Goal: Task Accomplishment & Management: Complete application form

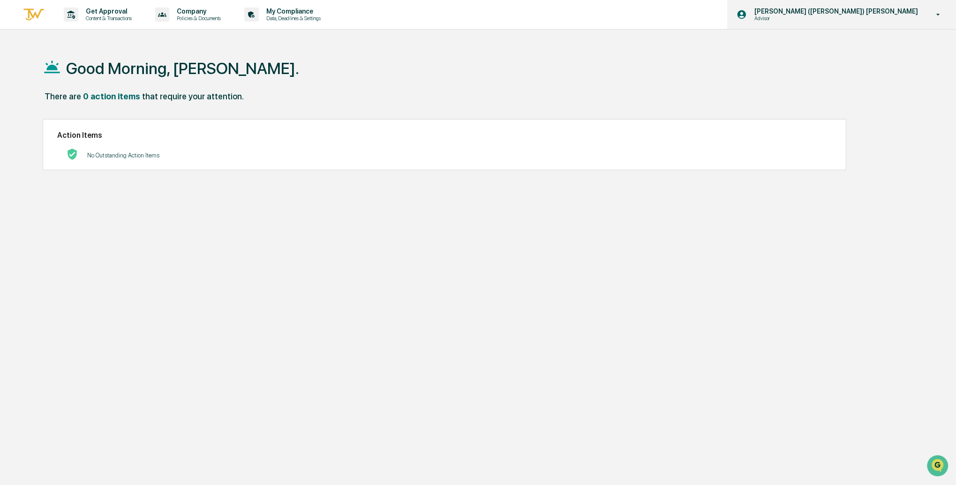
click at [839, 17] on p "Advisor" at bounding box center [793, 18] width 92 height 7
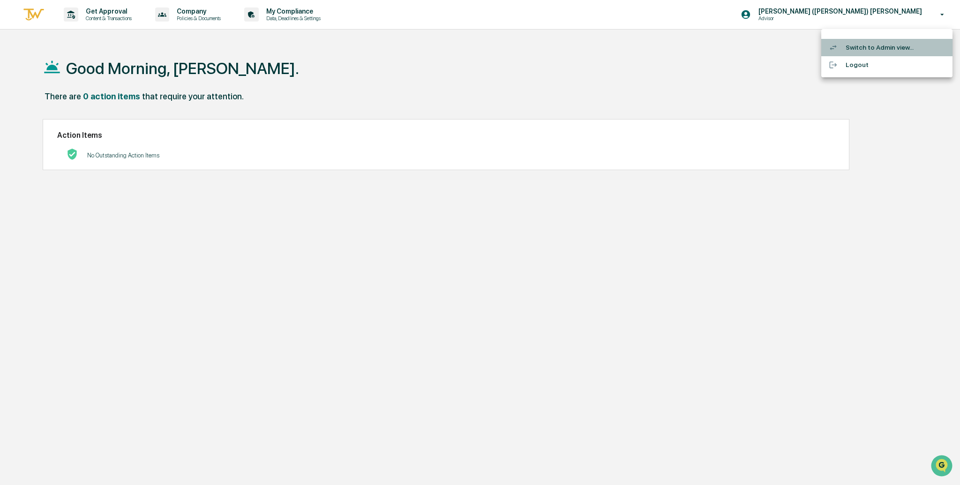
click at [864, 48] on li "Switch to Admin view..." at bounding box center [886, 47] width 131 height 17
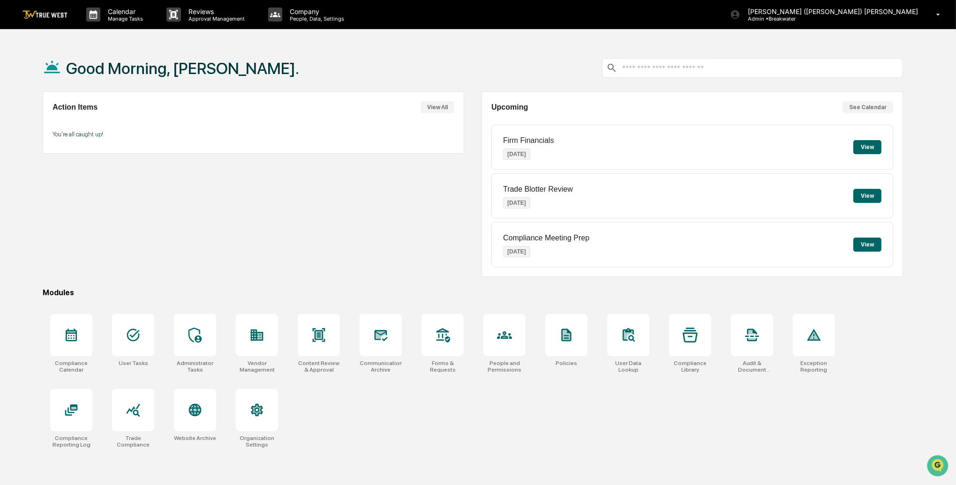
click at [437, 107] on button "View All" at bounding box center [438, 107] width 34 height 12
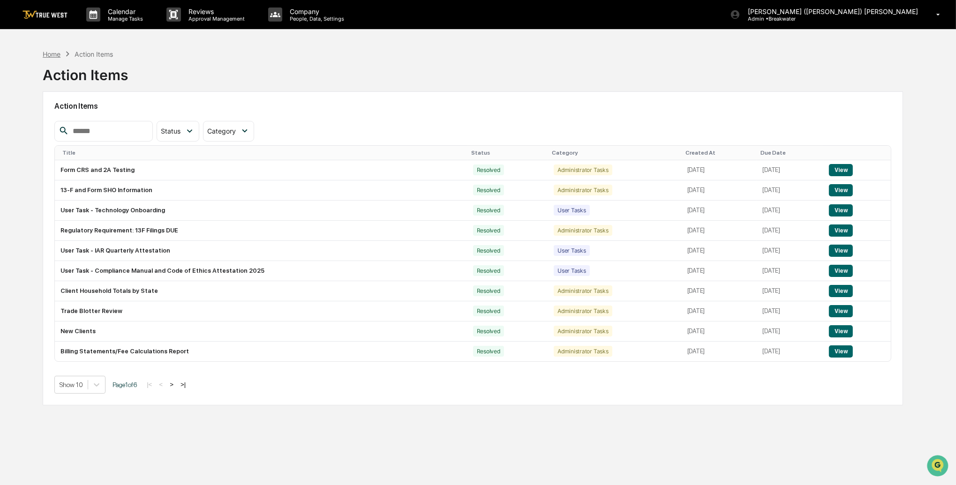
click at [53, 53] on div "Home" at bounding box center [52, 54] width 18 height 8
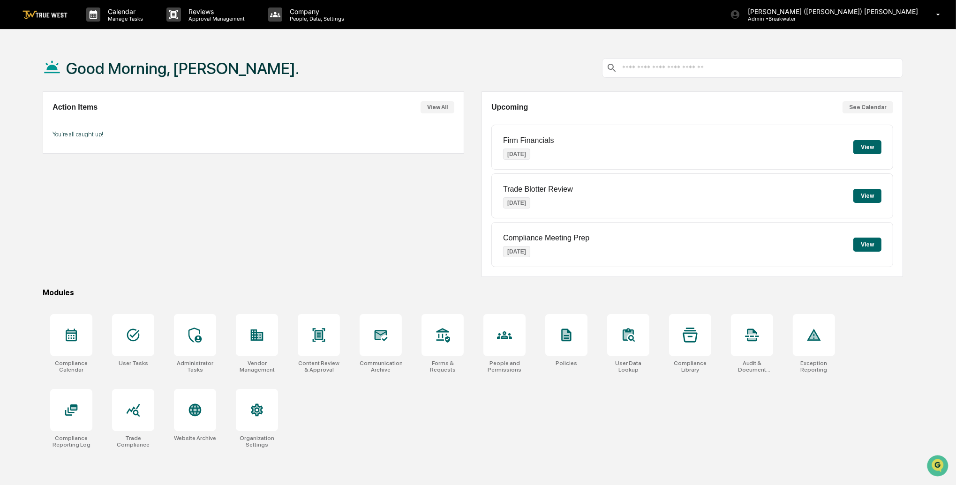
click at [871, 147] on button "View" at bounding box center [867, 147] width 28 height 14
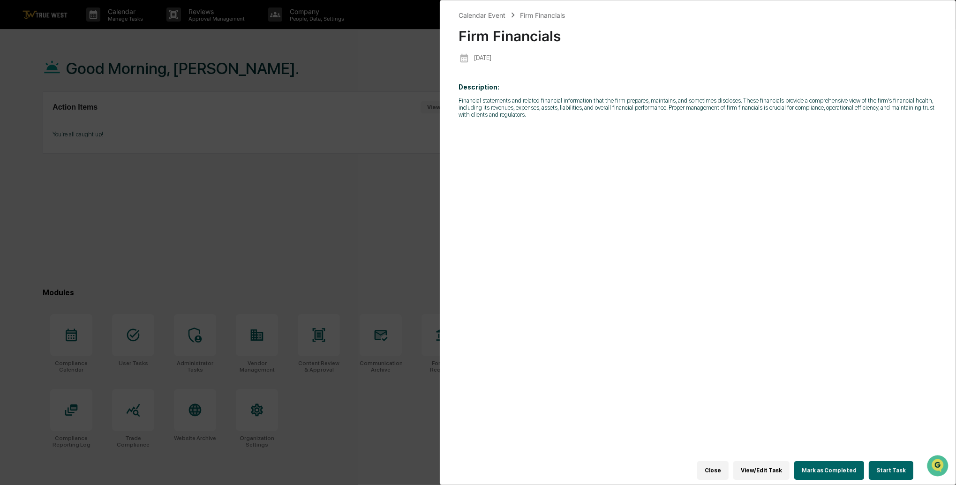
click at [838, 467] on button "Mark as Completed" at bounding box center [829, 470] width 70 height 19
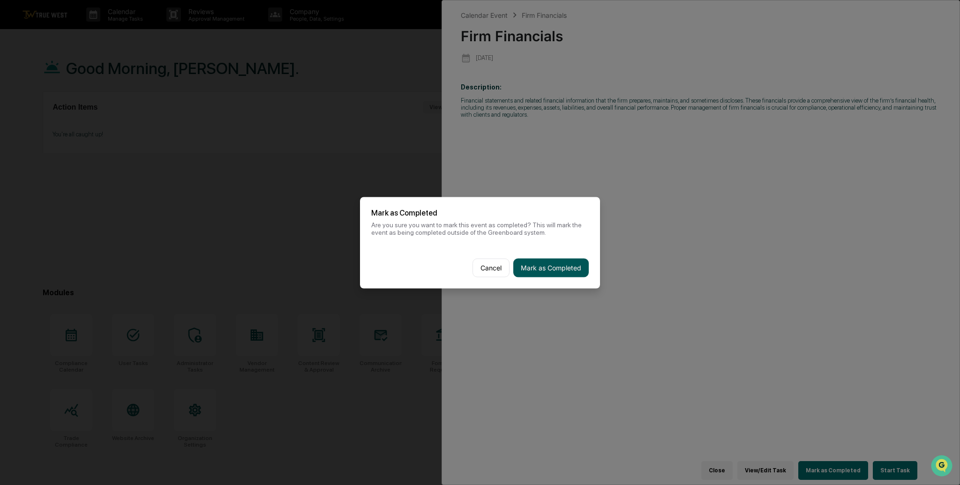
click at [569, 270] on button "Mark as Completed" at bounding box center [550, 267] width 75 height 19
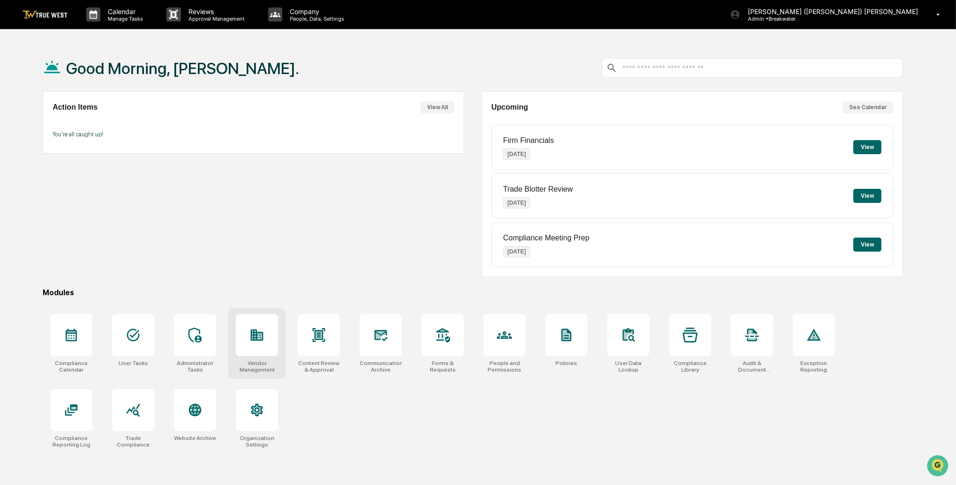
click at [255, 339] on icon at bounding box center [256, 335] width 15 height 15
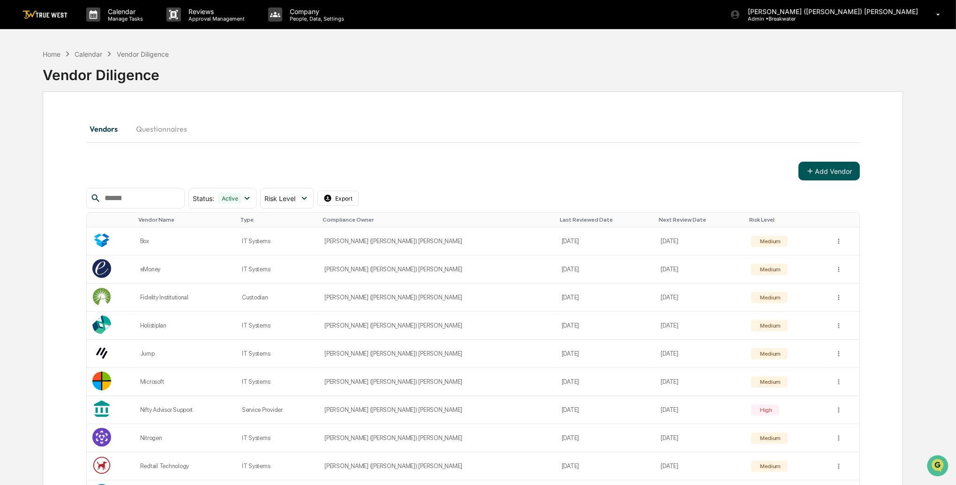
click at [826, 173] on button "Add Vendor" at bounding box center [828, 171] width 61 height 19
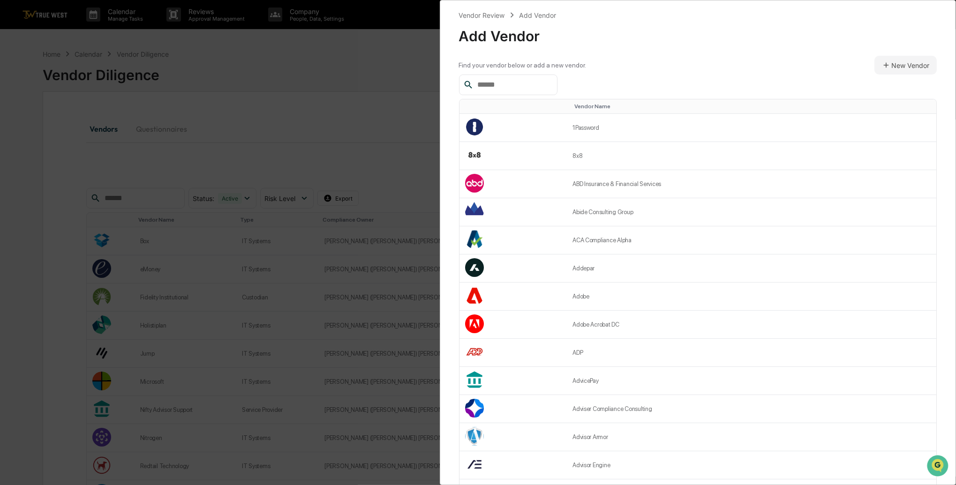
click at [495, 86] on input "text" at bounding box center [513, 85] width 80 height 12
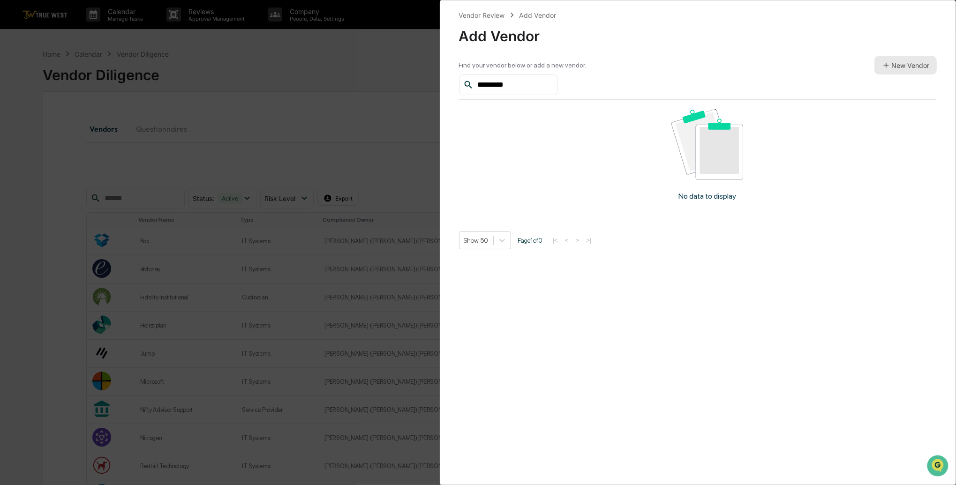
type input "*********"
click at [890, 68] on button "New Vendor" at bounding box center [905, 65] width 62 height 19
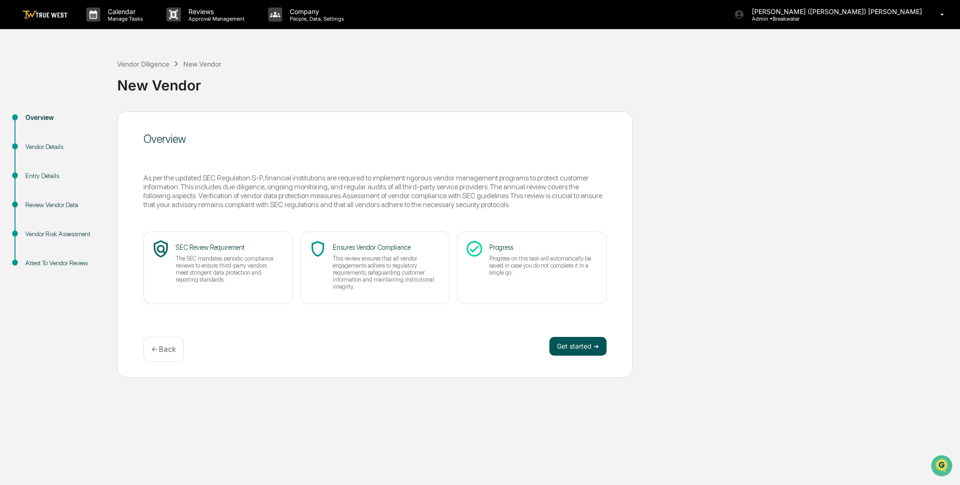
click at [575, 343] on button "Get started ➔" at bounding box center [577, 346] width 57 height 19
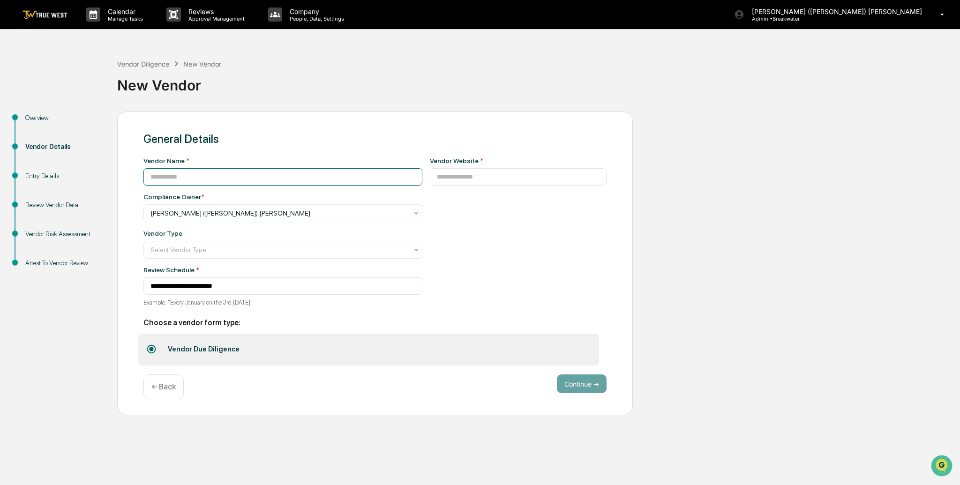
click at [188, 180] on input at bounding box center [282, 176] width 279 height 17
type input "*********"
drag, startPoint x: 476, startPoint y: 178, endPoint x: 464, endPoint y: 179, distance: 11.8
click at [476, 178] on input at bounding box center [518, 176] width 177 height 17
drag, startPoint x: 412, startPoint y: 175, endPoint x: 405, endPoint y: 175, distance: 7.5
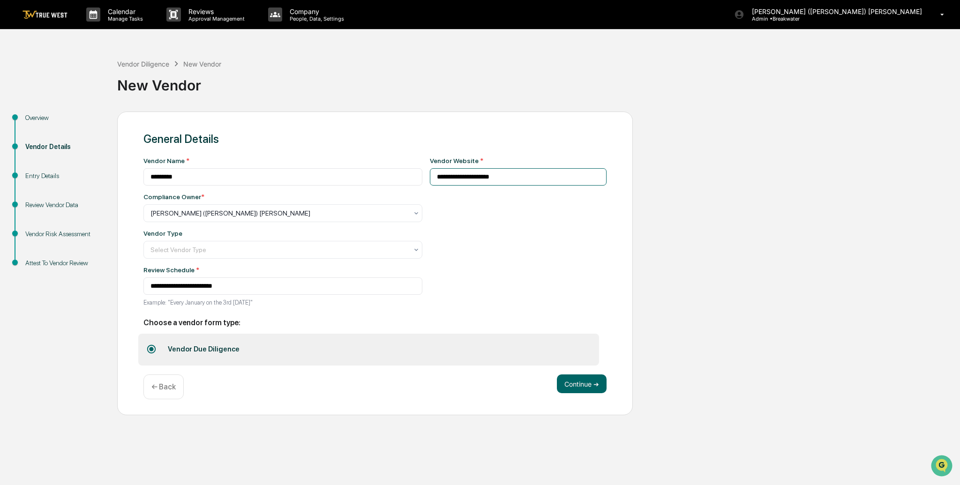
click at [430, 175] on input "**********" at bounding box center [518, 176] width 177 height 17
click at [456, 178] on input "**********" at bounding box center [518, 176] width 177 height 17
click at [443, 177] on input "**********" at bounding box center [518, 176] width 177 height 17
click at [451, 177] on input "**********" at bounding box center [518, 176] width 177 height 17
click at [454, 177] on input "**********" at bounding box center [518, 176] width 177 height 17
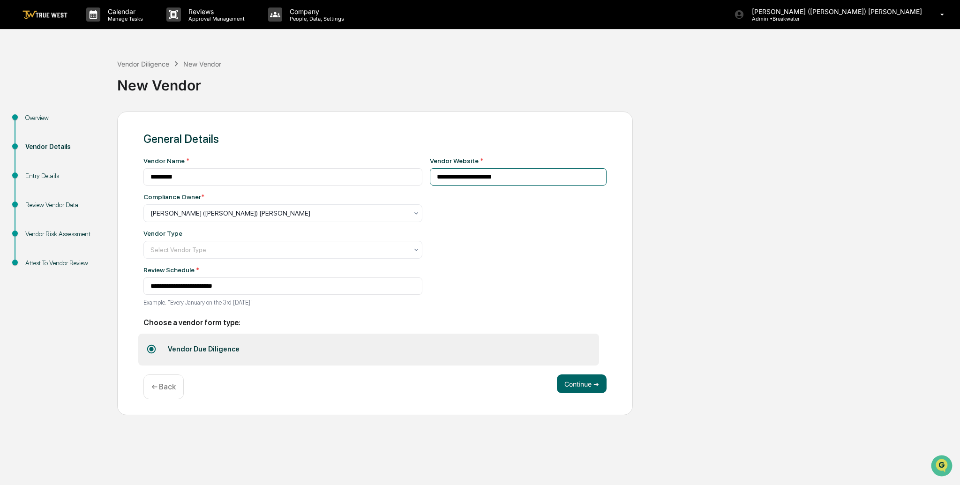
drag, startPoint x: 490, startPoint y: 180, endPoint x: 444, endPoint y: 180, distance: 45.9
click at [444, 180] on input "**********" at bounding box center [518, 176] width 177 height 17
type input "**********"
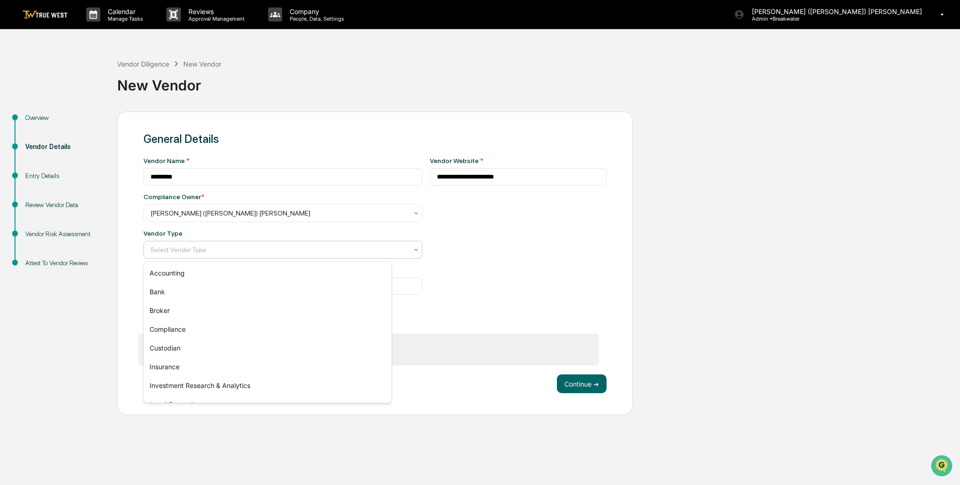
click at [212, 253] on div at bounding box center [278, 249] width 257 height 9
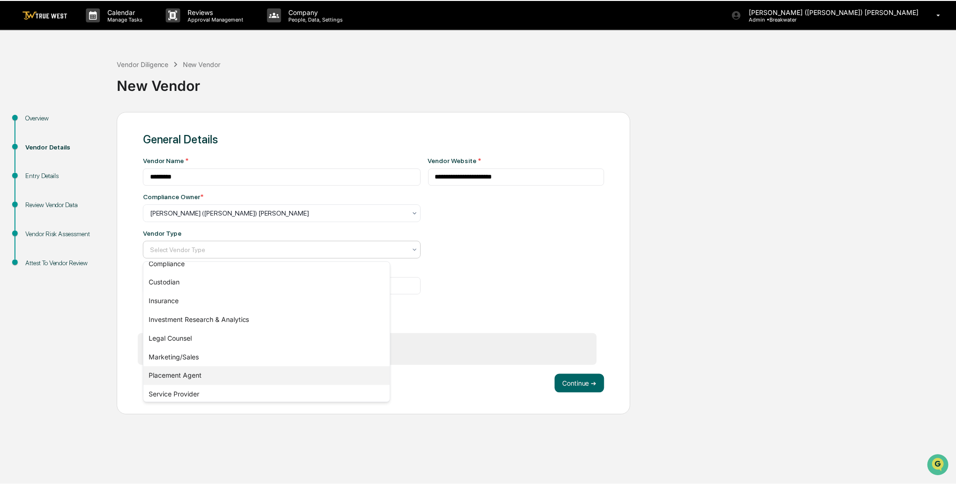
scroll to position [107, 0]
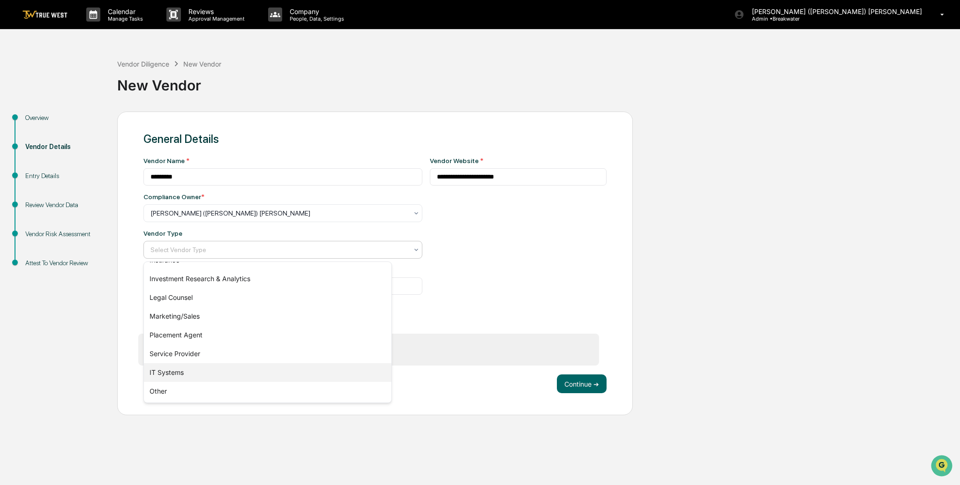
click at [165, 367] on div "IT Systems" at bounding box center [268, 372] width 248 height 19
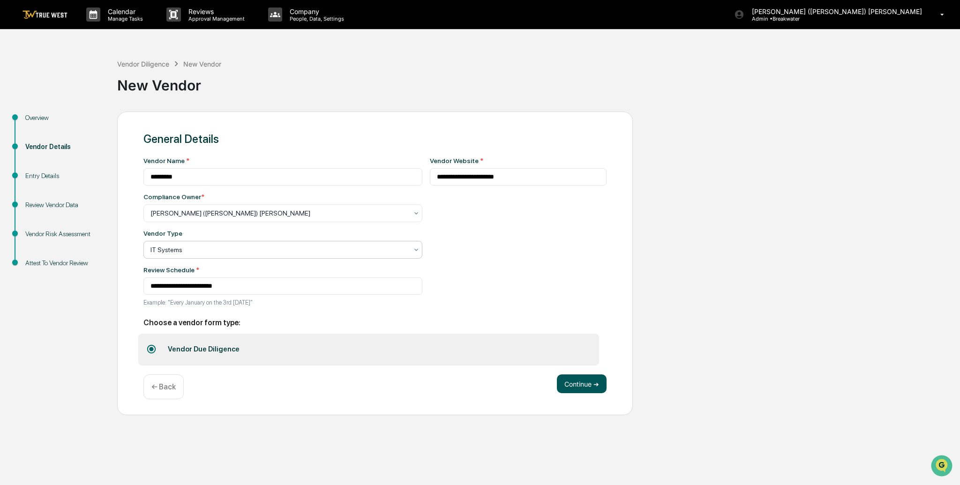
click at [577, 383] on button "Continue ➔" at bounding box center [582, 384] width 50 height 19
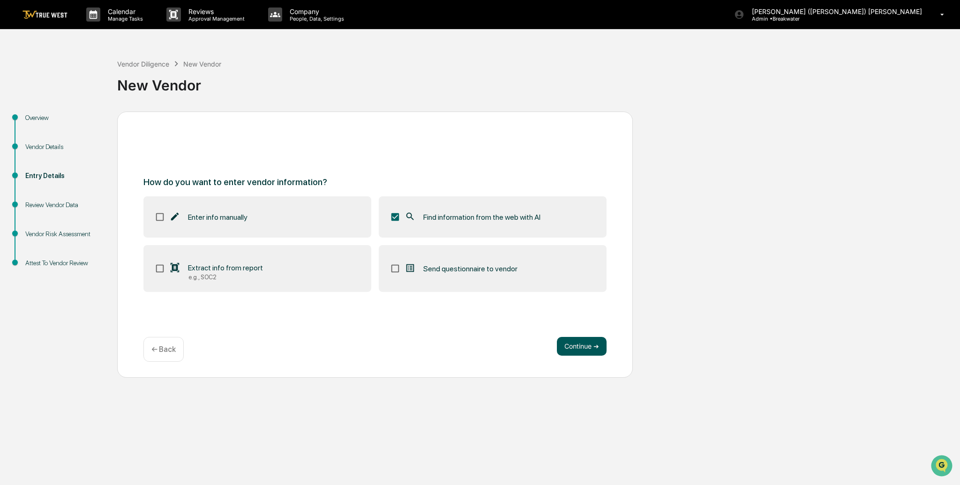
drag, startPoint x: 593, startPoint y: 345, endPoint x: 566, endPoint y: 341, distance: 28.0
click at [593, 345] on button "Continue ➔" at bounding box center [582, 346] width 50 height 19
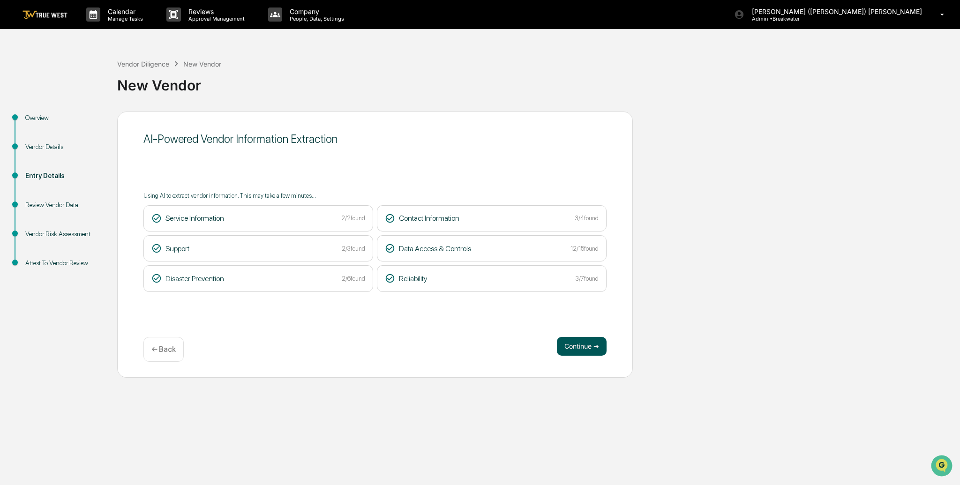
click at [577, 350] on button "Continue ➔" at bounding box center [582, 346] width 50 height 19
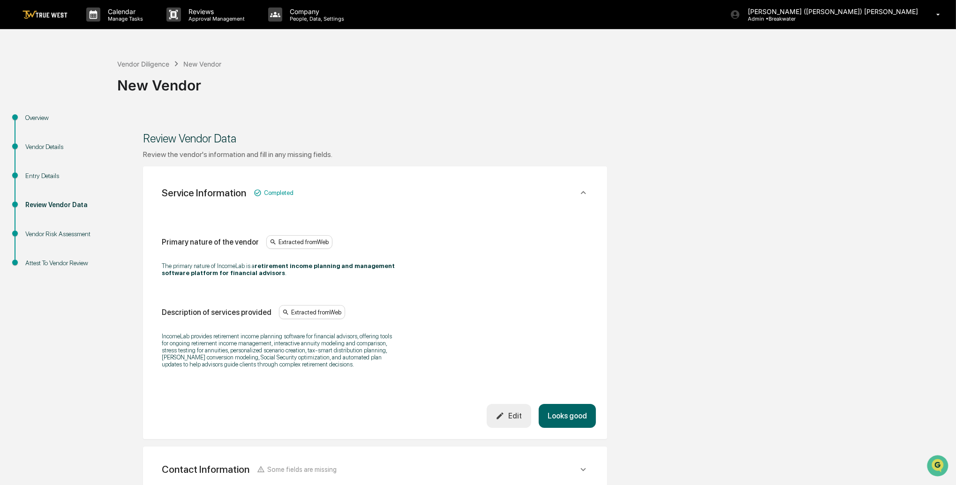
click at [571, 428] on button "Looks good" at bounding box center [567, 416] width 57 height 24
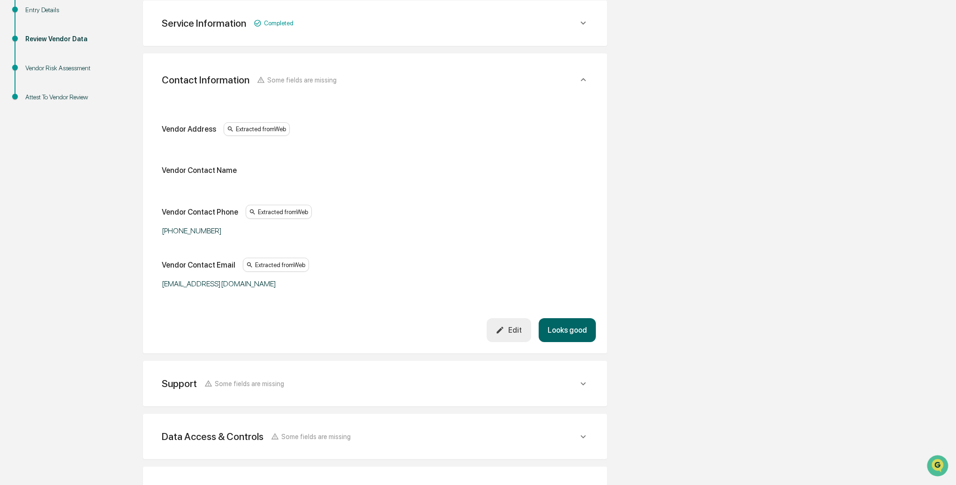
scroll to position [166, 0]
click at [583, 329] on button "Looks good" at bounding box center [567, 330] width 57 height 24
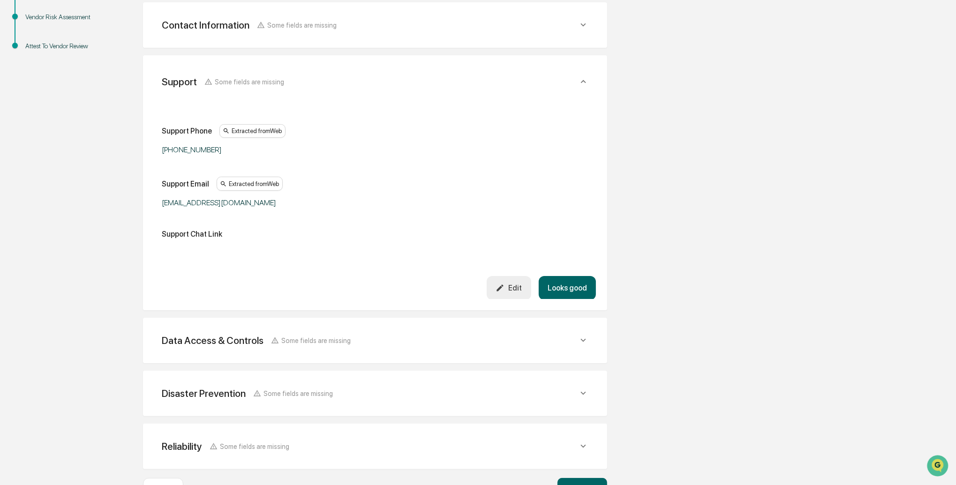
scroll to position [219, 0]
click at [563, 288] on button "Looks good" at bounding box center [567, 286] width 57 height 24
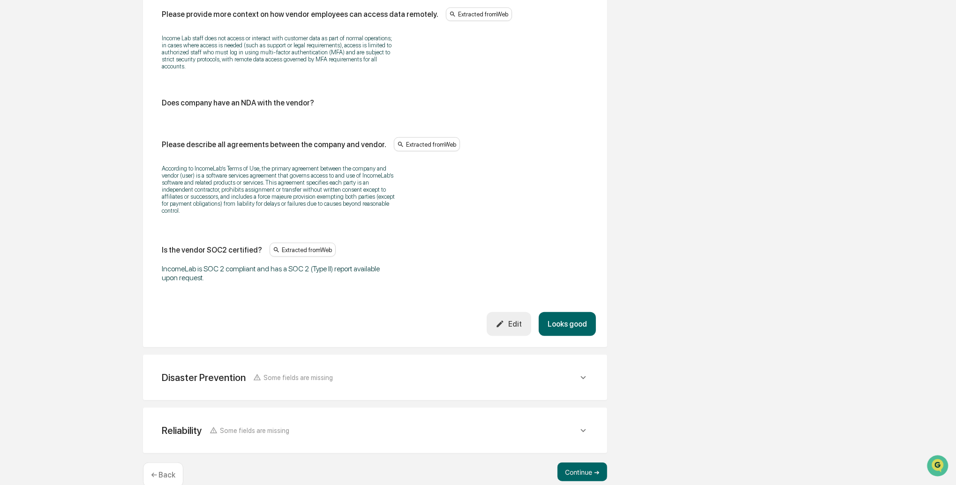
scroll to position [1212, 0]
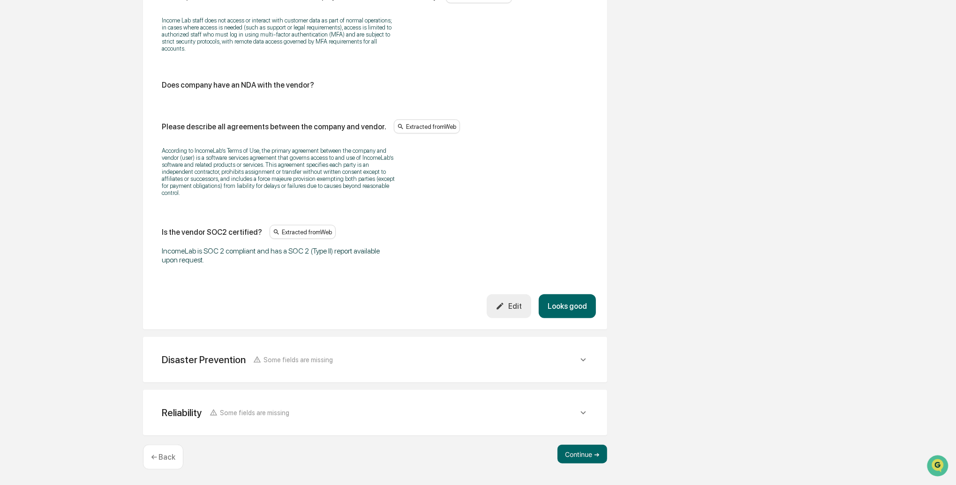
click at [514, 308] on div "Edit" at bounding box center [509, 306] width 26 height 9
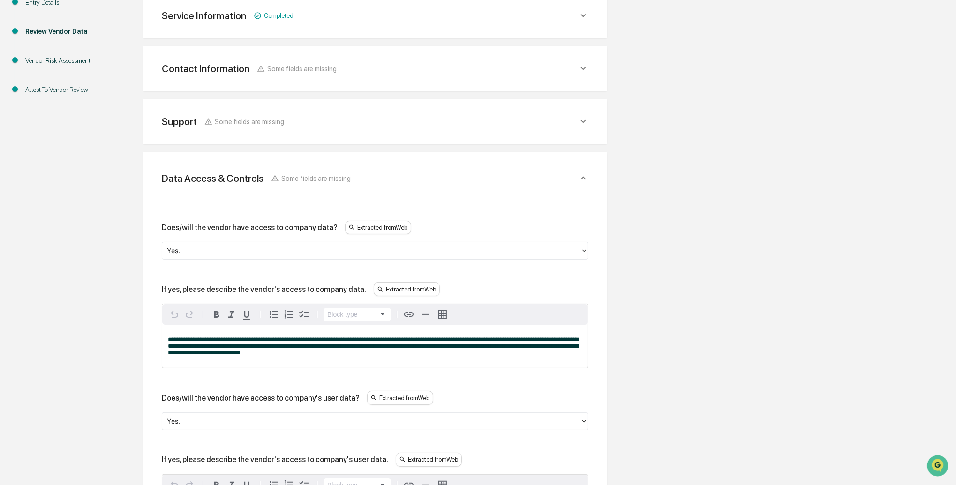
click at [276, 246] on div at bounding box center [371, 251] width 409 height 11
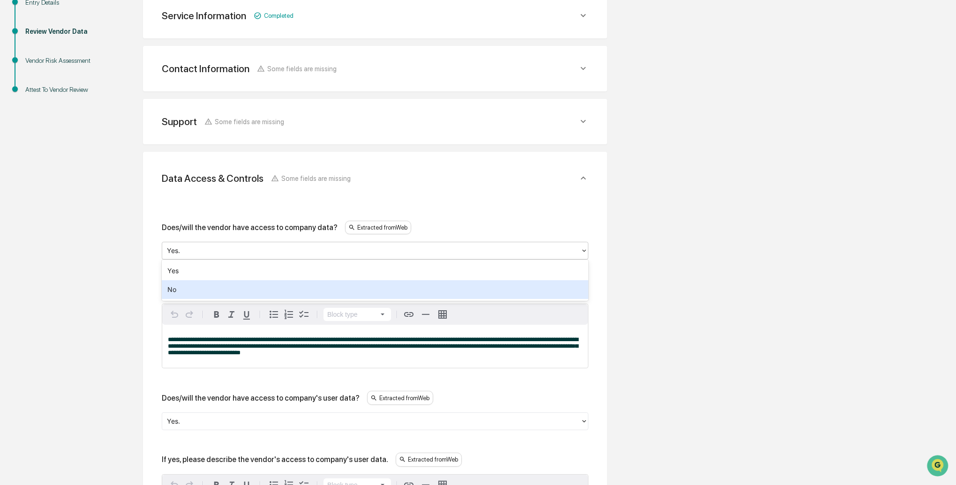
click at [240, 283] on div "No" at bounding box center [375, 289] width 427 height 19
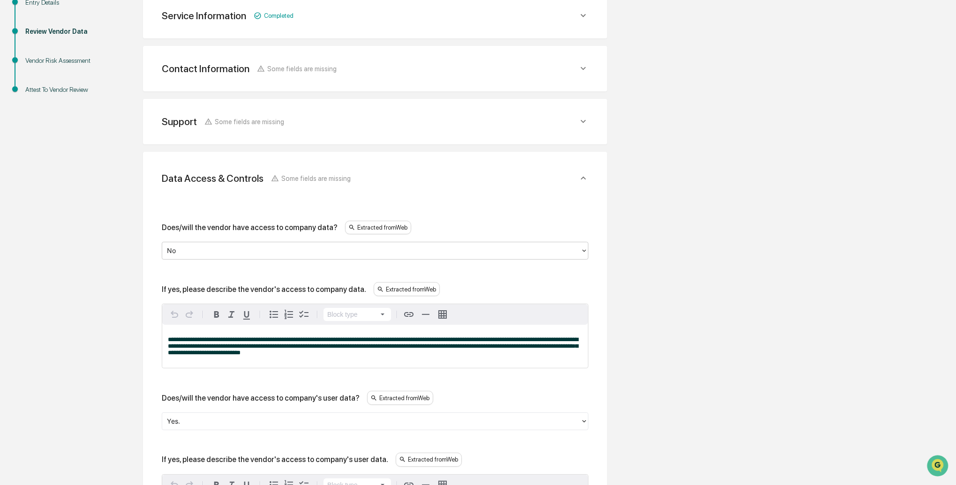
scroll to position [180, 0]
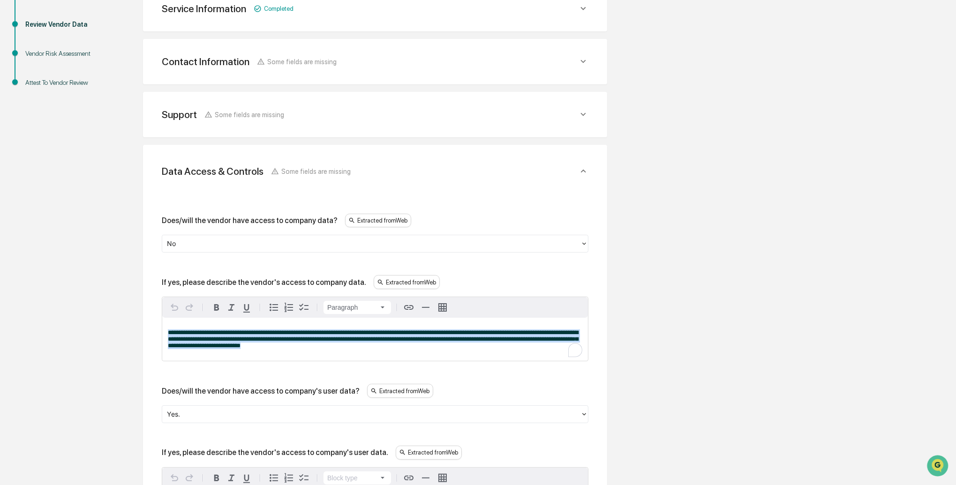
drag, startPoint x: 314, startPoint y: 338, endPoint x: 122, endPoint y: 326, distance: 192.6
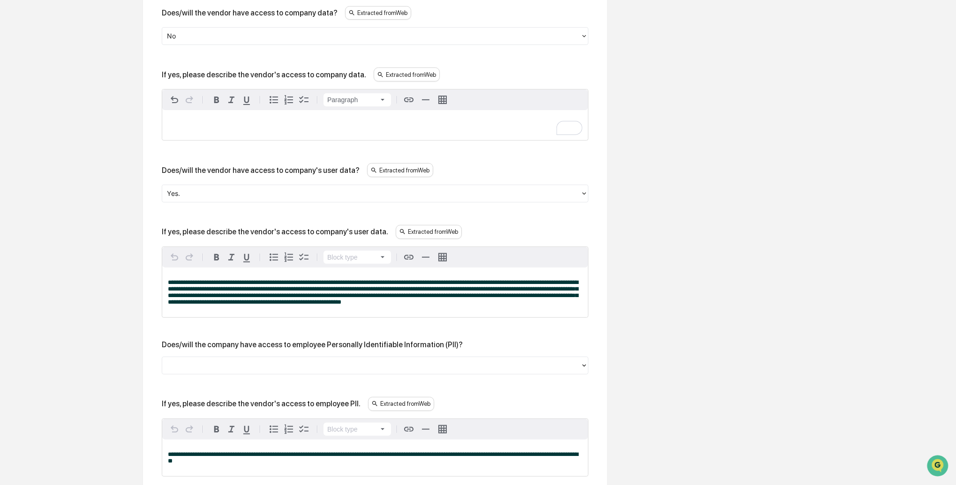
scroll to position [380, 0]
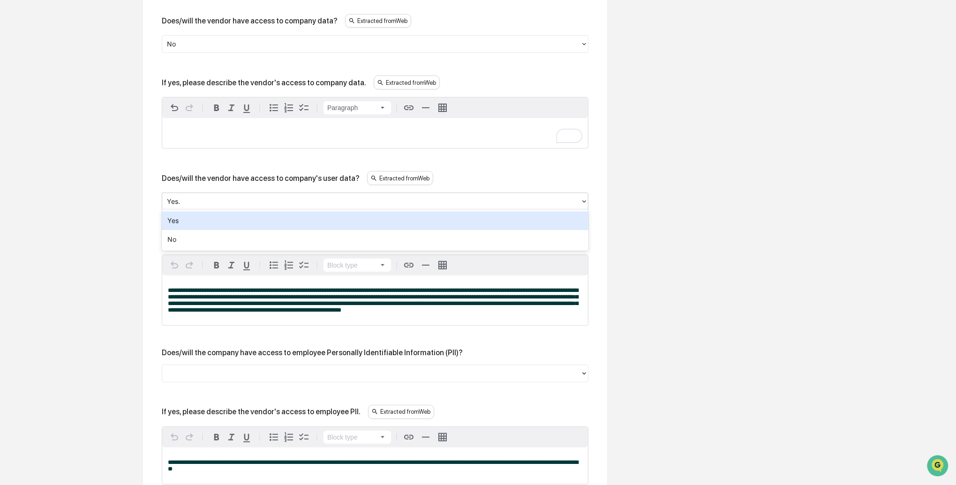
click at [216, 201] on div at bounding box center [371, 201] width 409 height 11
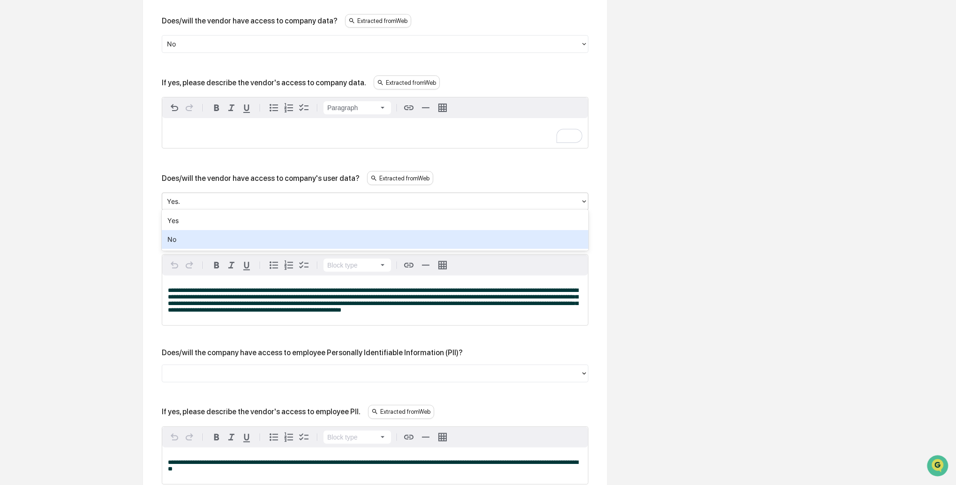
click at [200, 236] on div "No" at bounding box center [375, 239] width 427 height 19
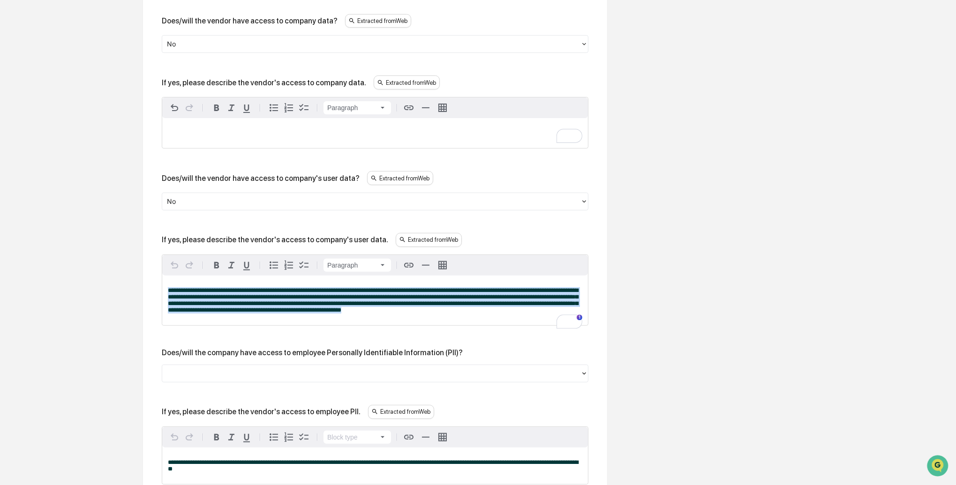
scroll to position [383, 0]
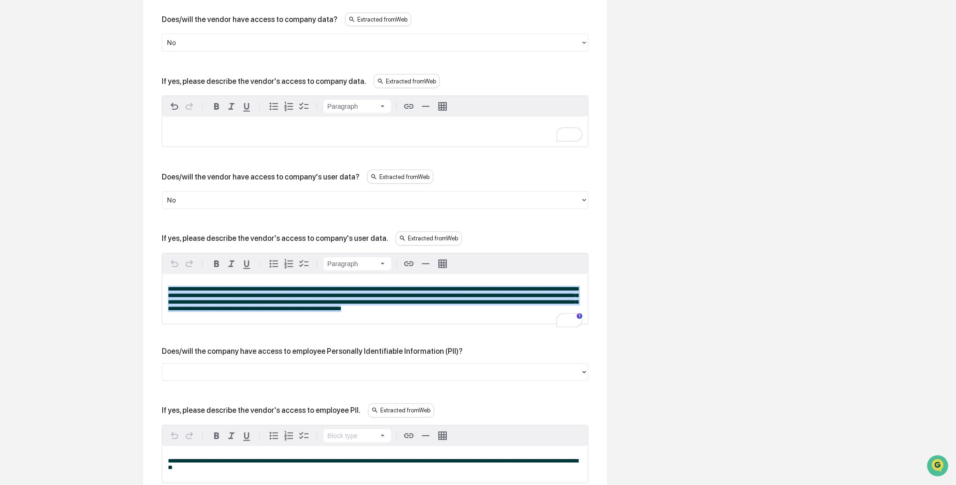
drag, startPoint x: 185, startPoint y: 308, endPoint x: 151, endPoint y: 289, distance: 39.2
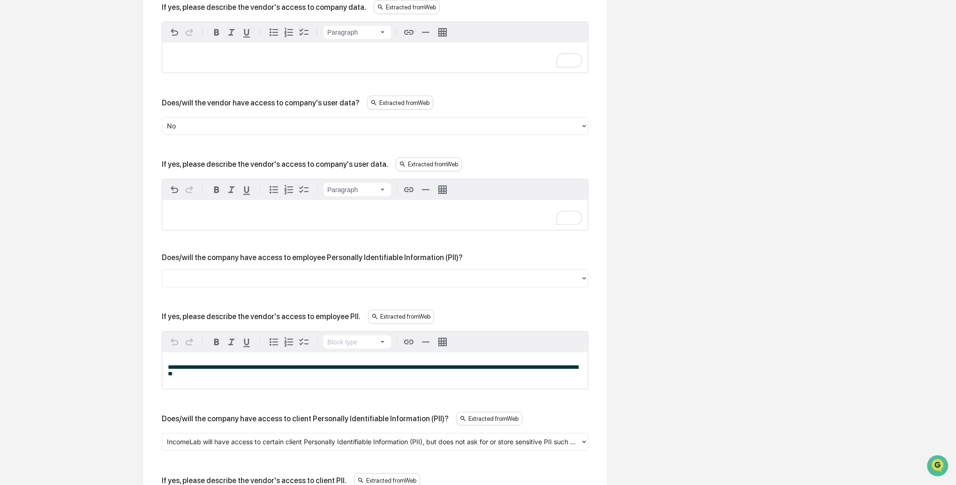
scroll to position [456, 0]
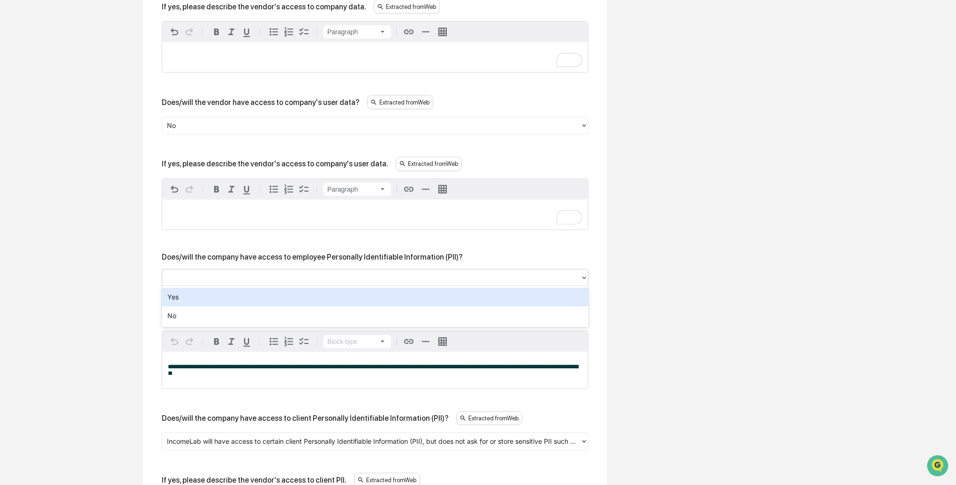
click at [215, 277] on div at bounding box center [371, 277] width 409 height 11
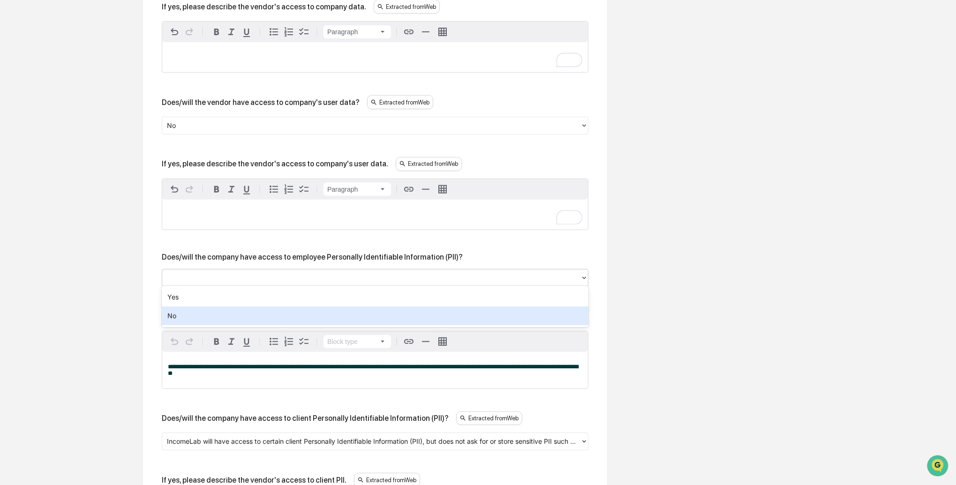
click at [193, 320] on div "No" at bounding box center [375, 316] width 427 height 19
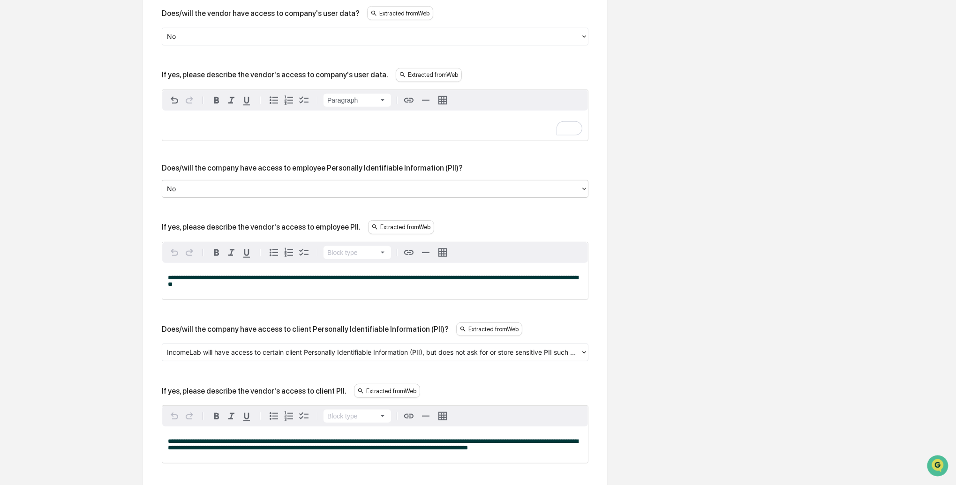
scroll to position [548, 0]
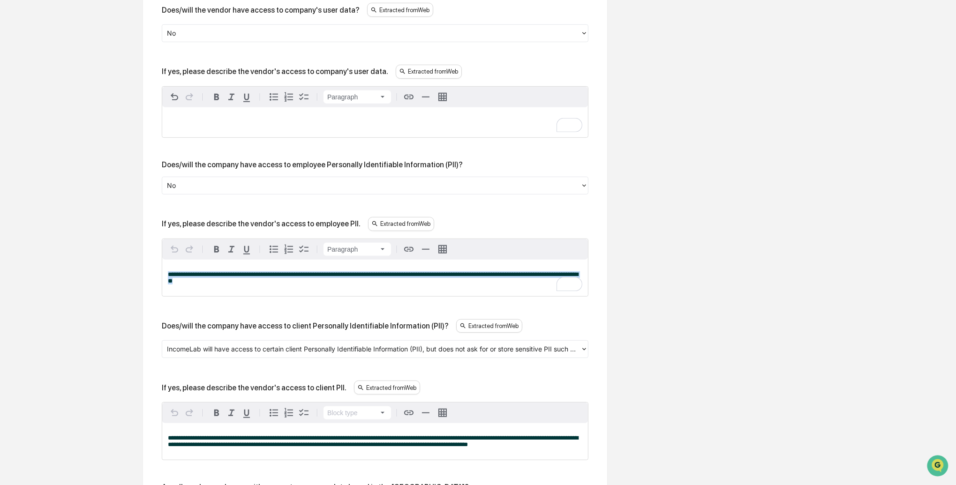
drag, startPoint x: 254, startPoint y: 278, endPoint x: 152, endPoint y: 271, distance: 102.5
click at [152, 271] on div "**********" at bounding box center [375, 443] width 464 height 1332
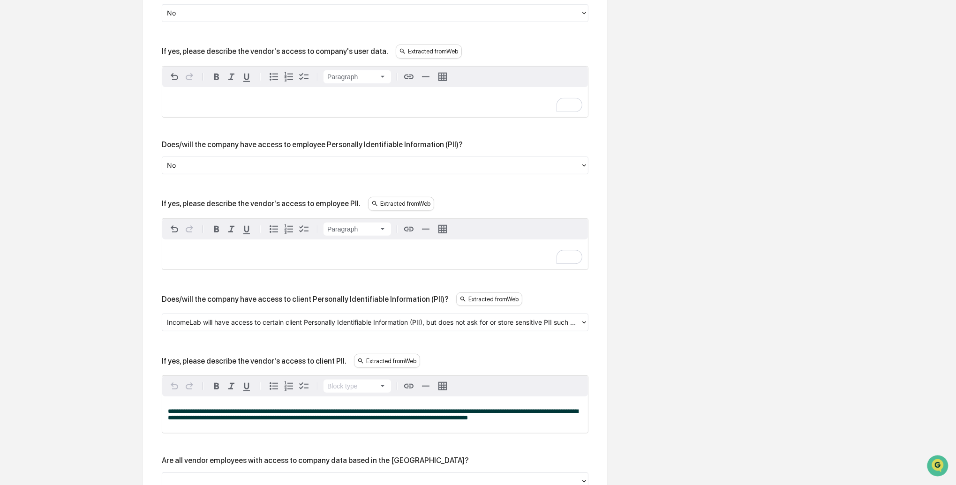
scroll to position [613, 0]
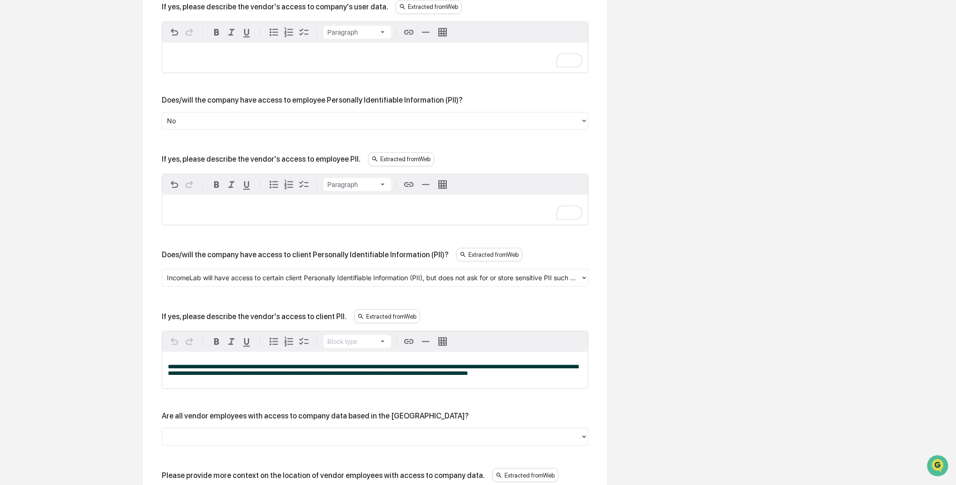
click at [217, 274] on div at bounding box center [371, 278] width 409 height 11
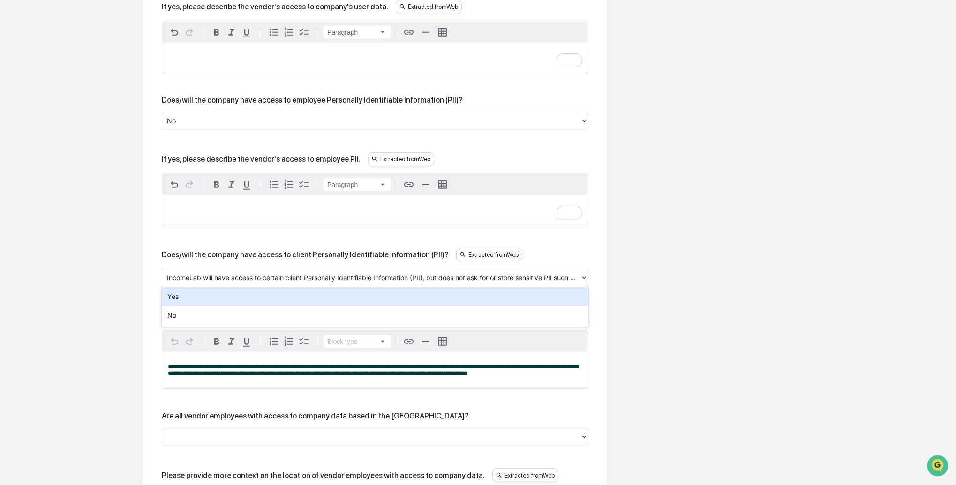
click at [205, 297] on div "Yes" at bounding box center [375, 296] width 427 height 19
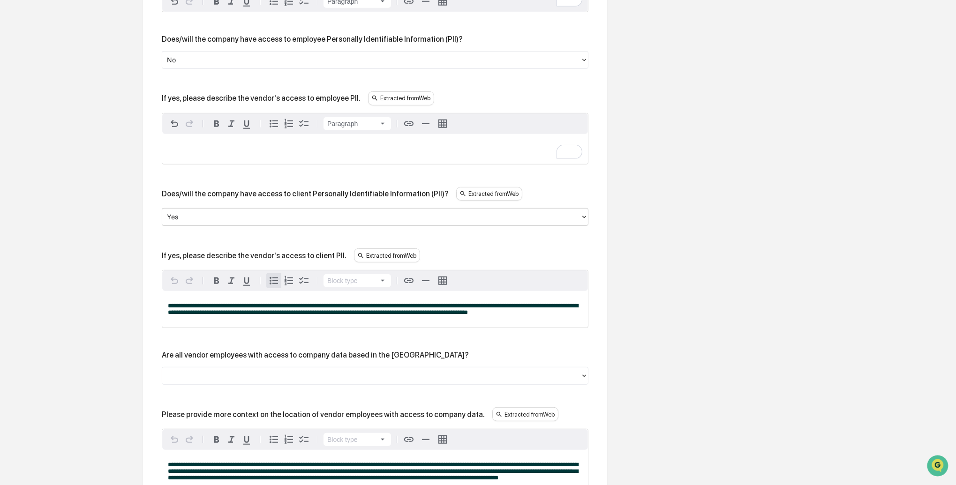
scroll to position [674, 0]
click at [235, 316] on p "**********" at bounding box center [375, 309] width 414 height 13
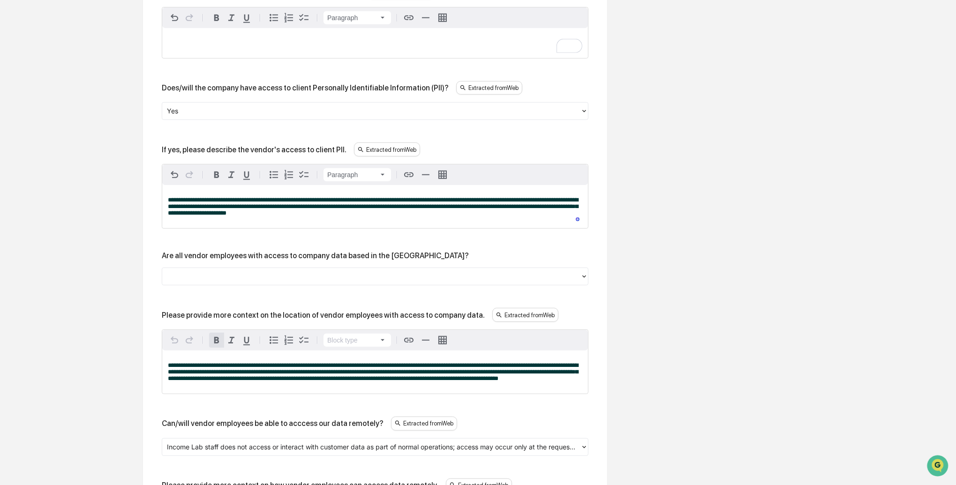
scroll to position [777, 0]
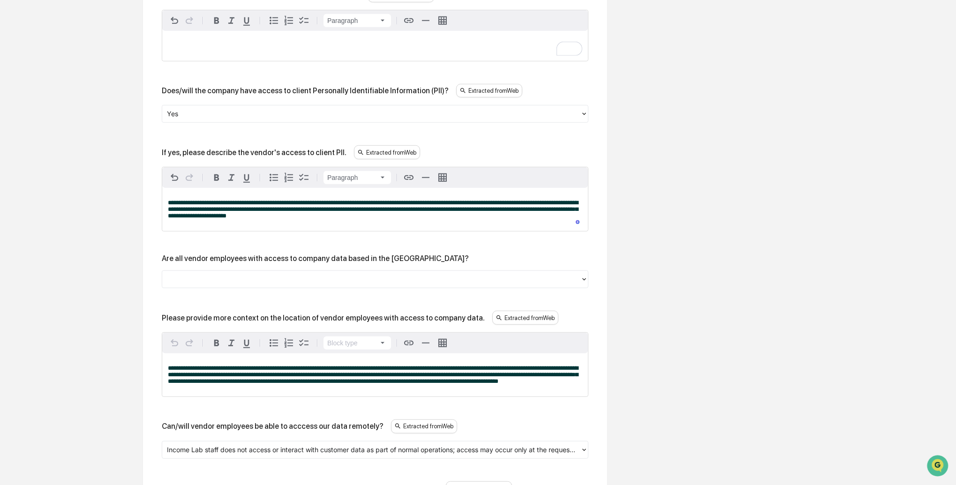
click at [200, 274] on div at bounding box center [371, 279] width 409 height 11
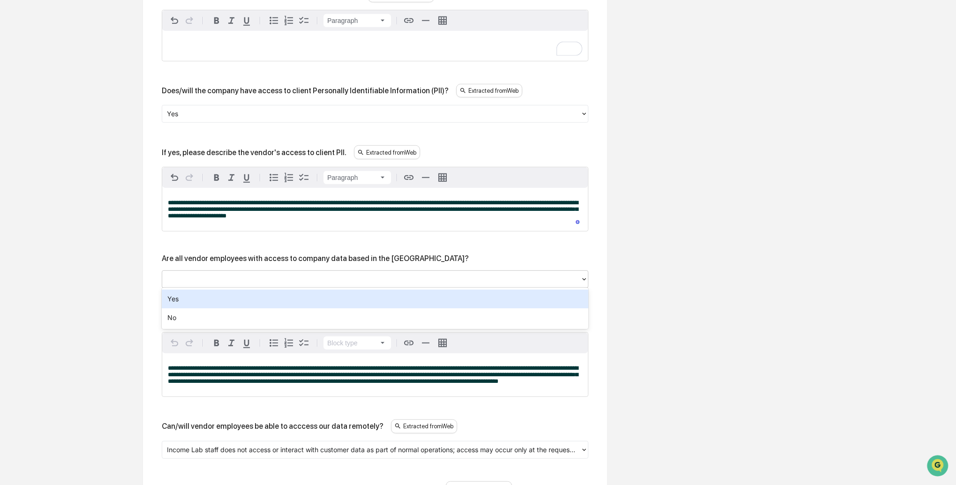
click at [189, 300] on div "Yes" at bounding box center [375, 299] width 427 height 19
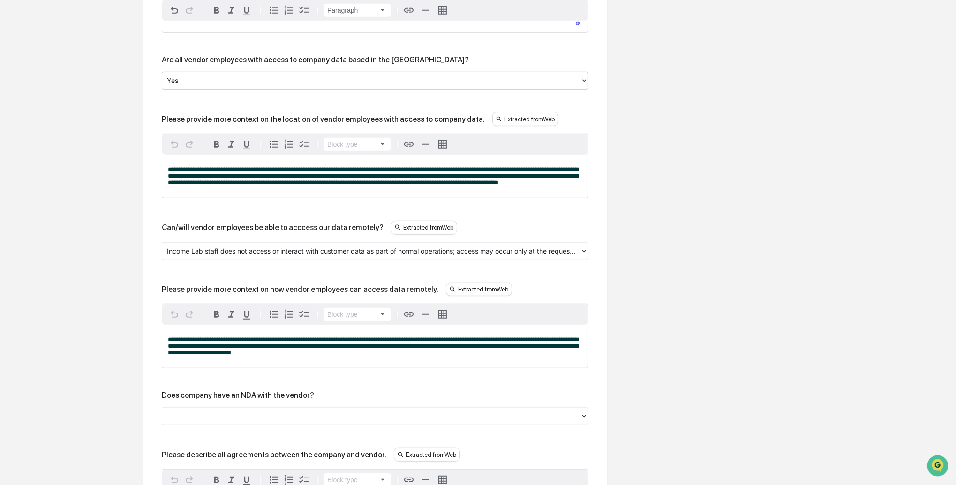
scroll to position [977, 0]
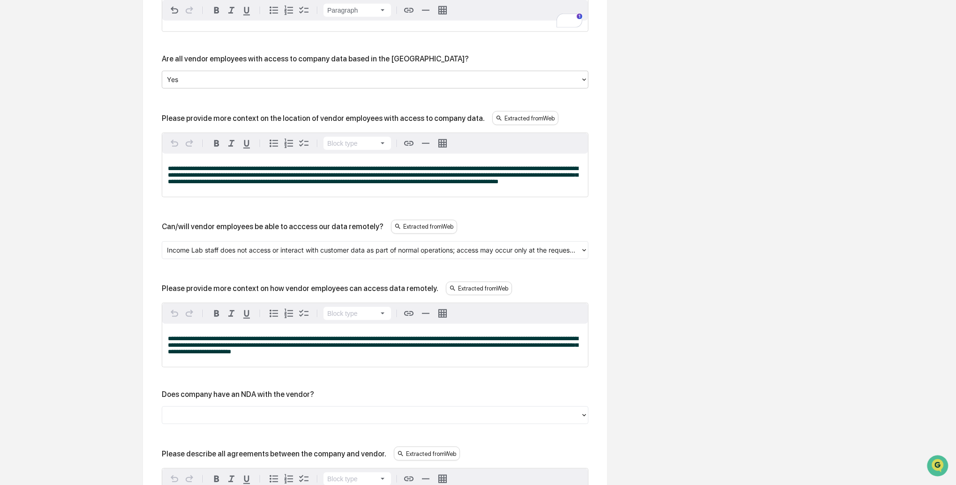
click at [213, 253] on div at bounding box center [371, 250] width 409 height 11
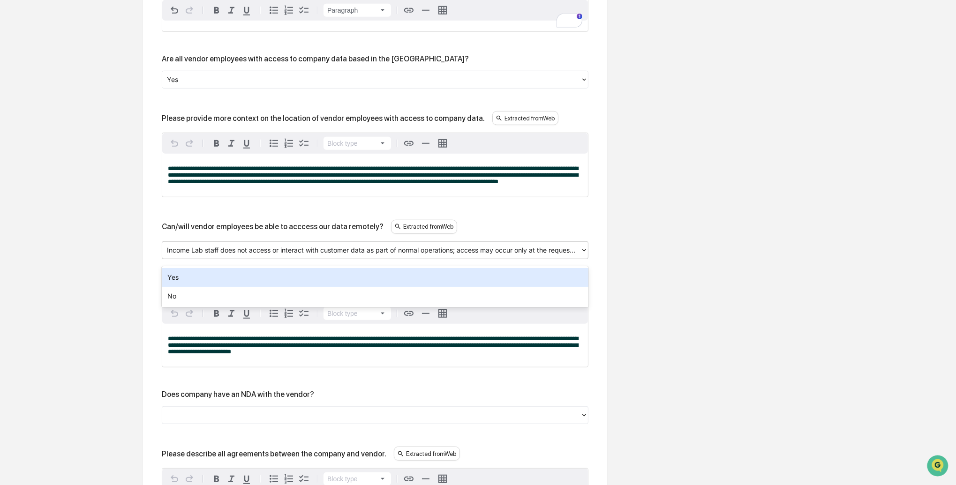
click at [190, 278] on div "Yes" at bounding box center [375, 277] width 427 height 19
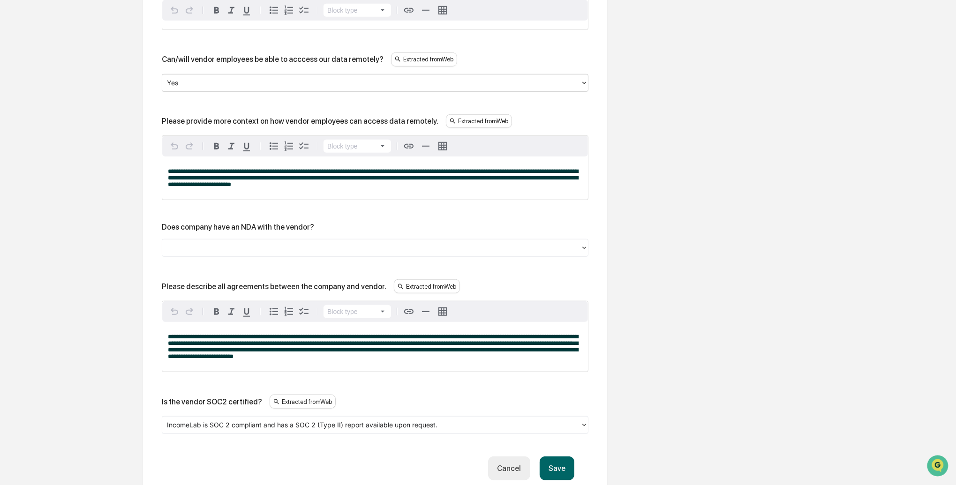
scroll to position [1145, 0]
click at [204, 253] on div at bounding box center [371, 247] width 409 height 11
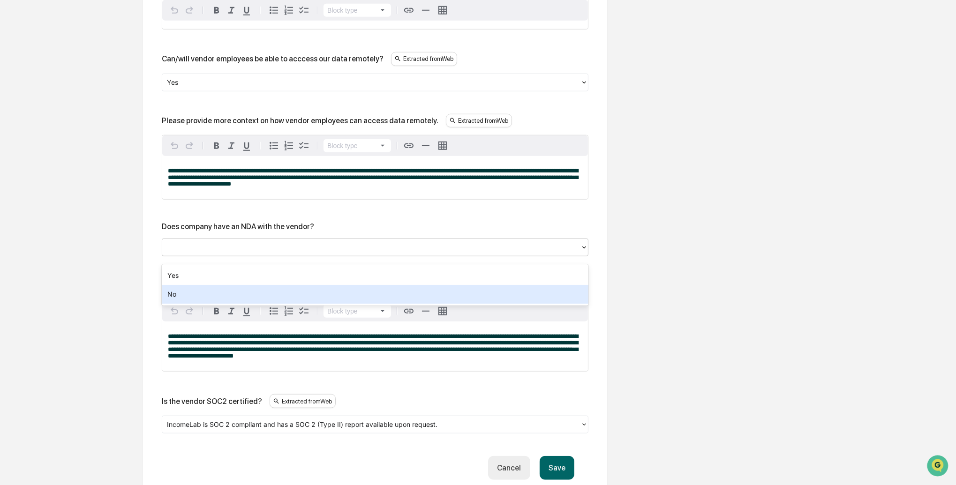
click at [192, 290] on div "No" at bounding box center [375, 294] width 427 height 19
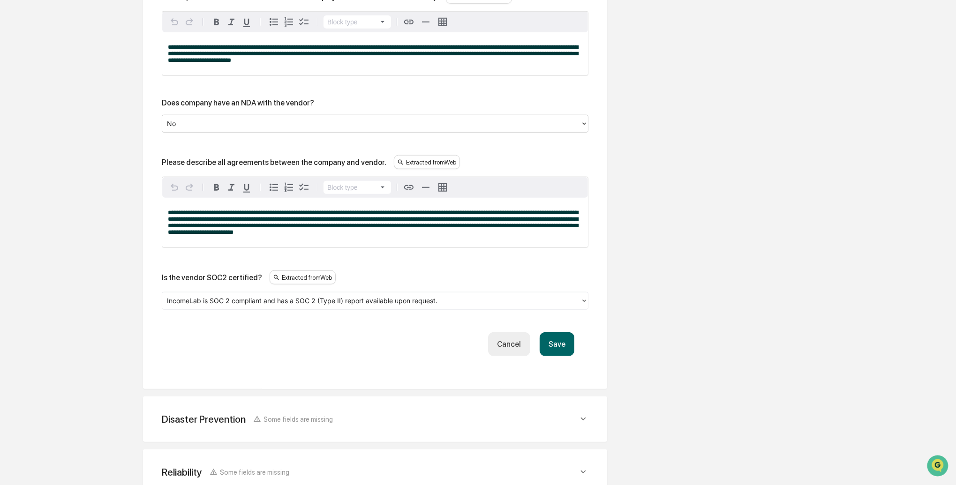
scroll to position [1270, 0]
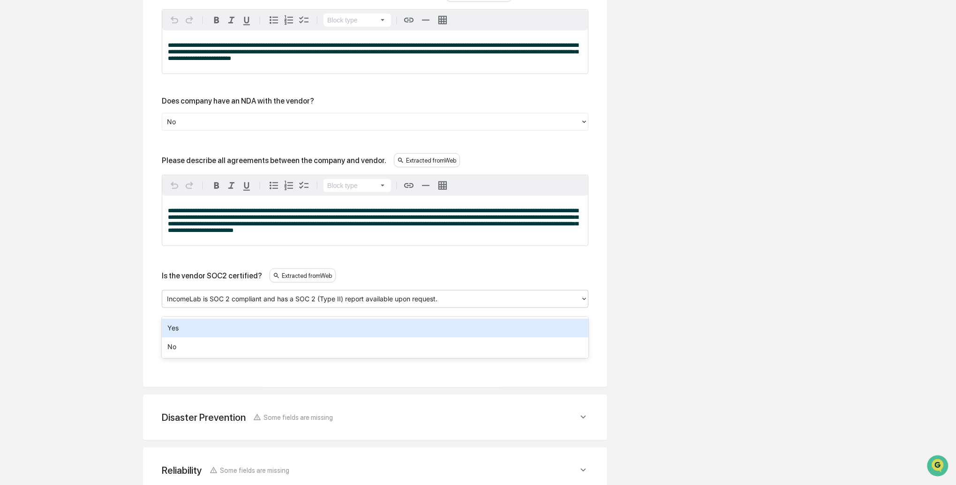
click at [215, 305] on div at bounding box center [371, 299] width 409 height 11
click at [196, 328] on div "Yes" at bounding box center [375, 328] width 427 height 19
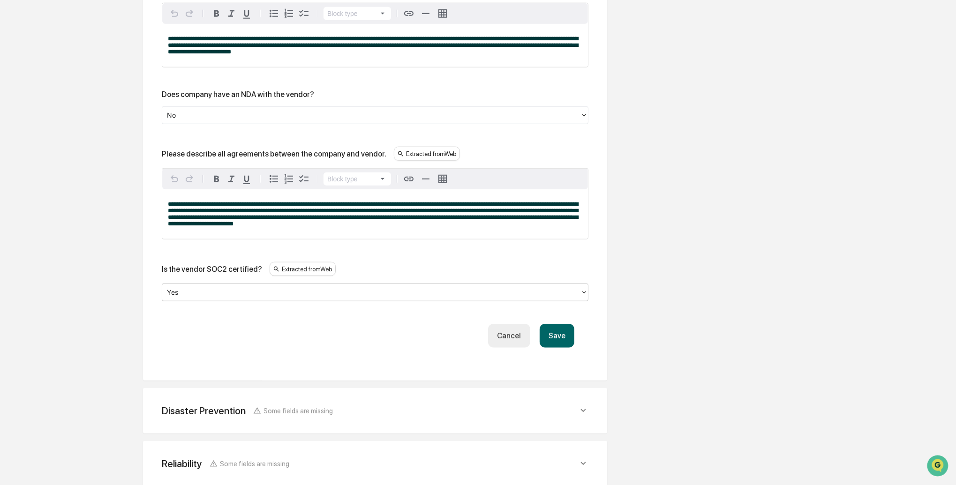
scroll to position [1304, 0]
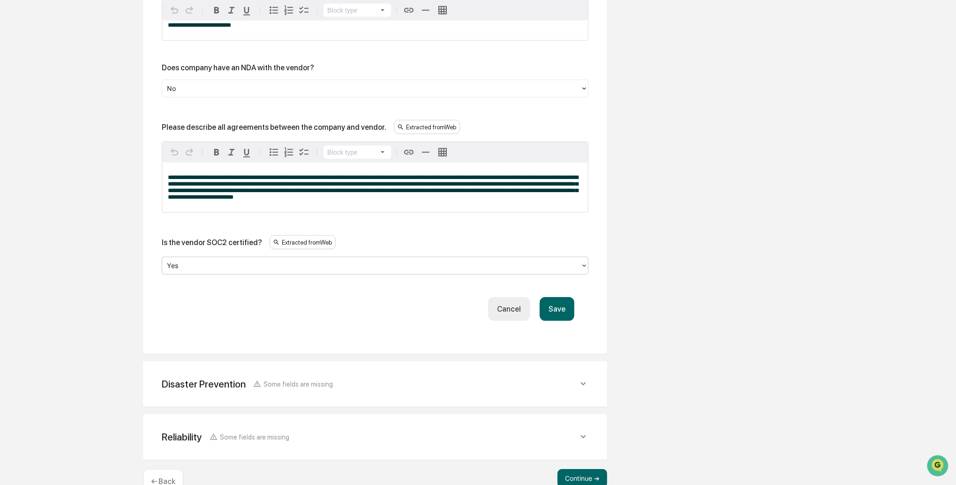
click at [560, 317] on button "Save" at bounding box center [557, 309] width 35 height 24
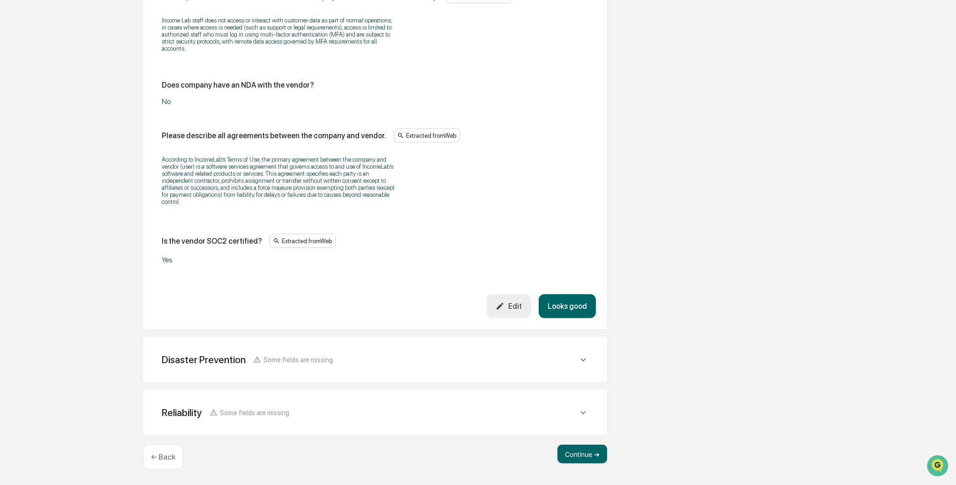
click at [583, 302] on button "Looks good" at bounding box center [567, 306] width 57 height 24
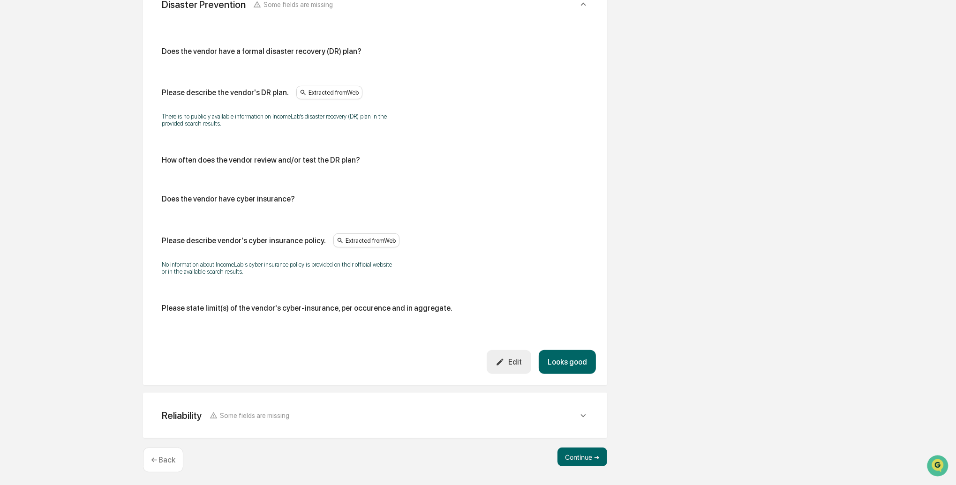
scroll to position [400, 0]
click at [562, 359] on button "Looks good" at bounding box center [567, 362] width 57 height 24
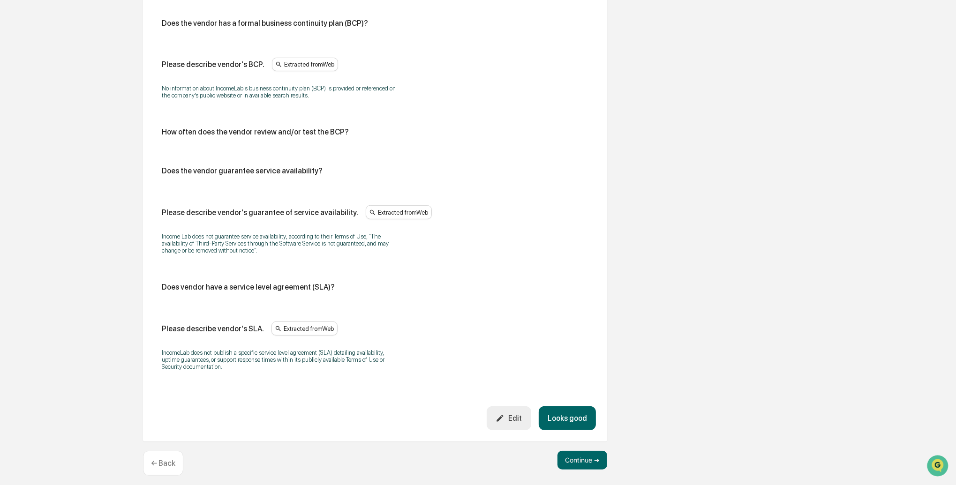
scroll to position [484, 0]
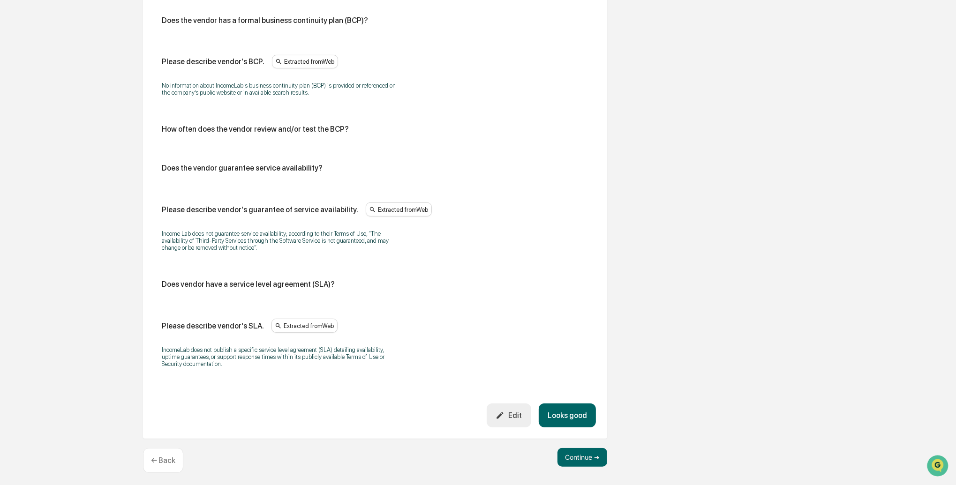
click at [567, 411] on button "Looks good" at bounding box center [567, 416] width 57 height 24
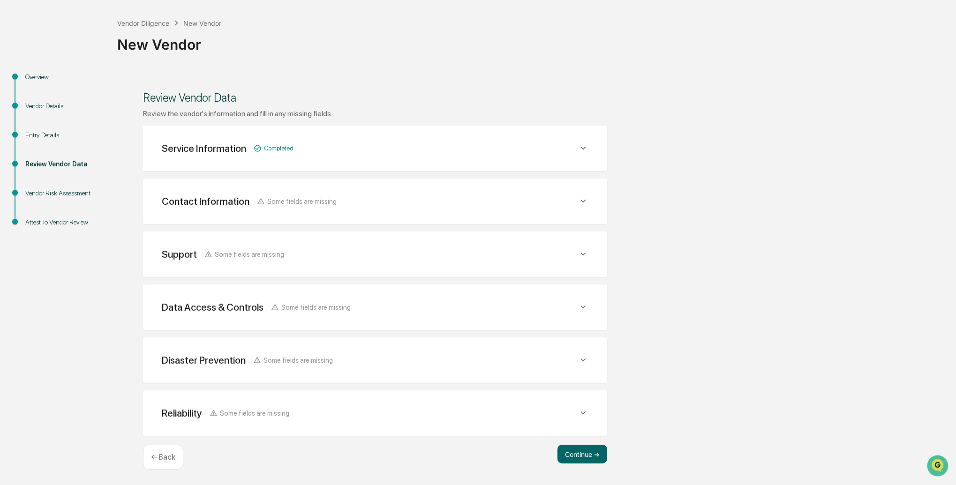
scroll to position [39, 0]
click at [577, 450] on button "Continue ➔" at bounding box center [582, 456] width 50 height 19
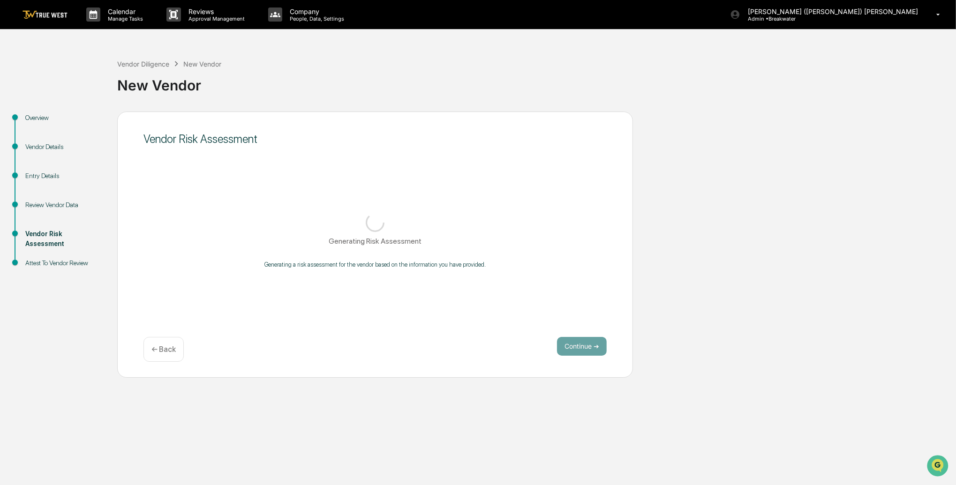
scroll to position [0, 0]
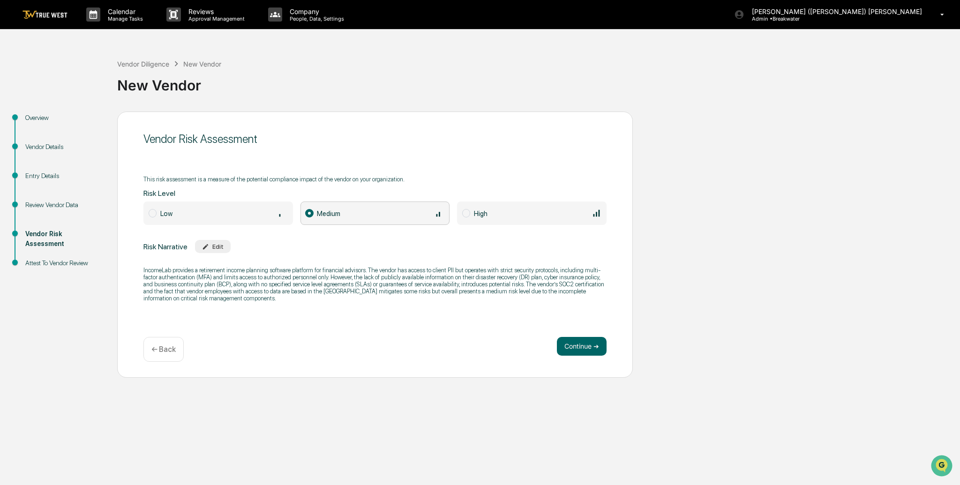
click at [231, 216] on div "Low" at bounding box center [224, 213] width 128 height 10
click at [586, 347] on button "Continue ➔" at bounding box center [582, 346] width 50 height 19
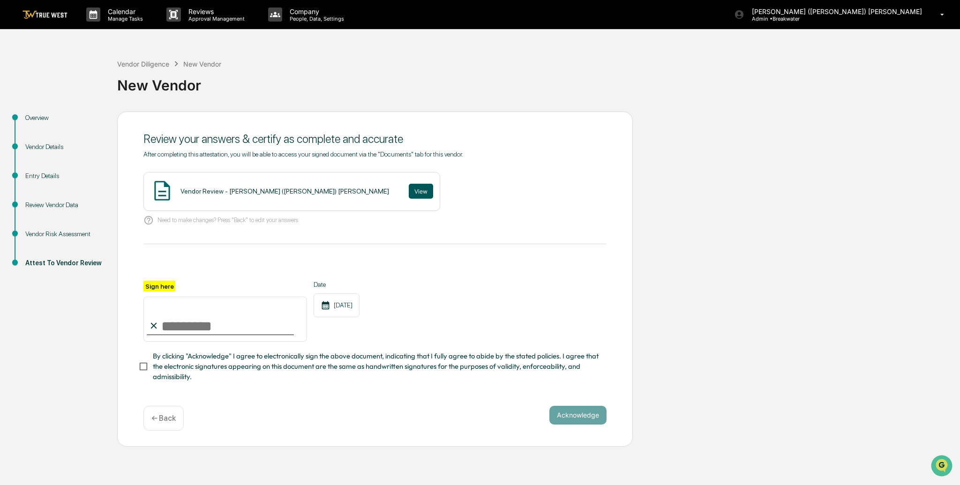
click at [409, 192] on button "View" at bounding box center [421, 191] width 24 height 15
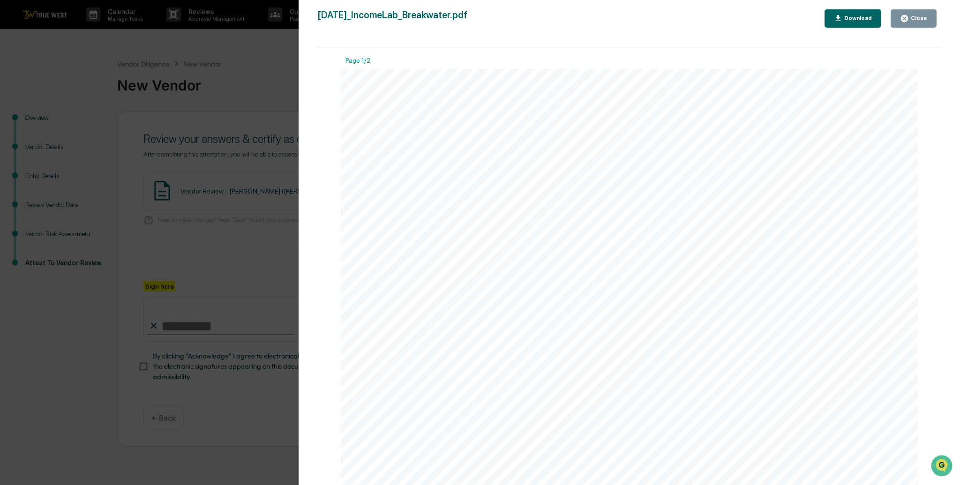
click at [900, 20] on button "Close" at bounding box center [914, 18] width 46 height 18
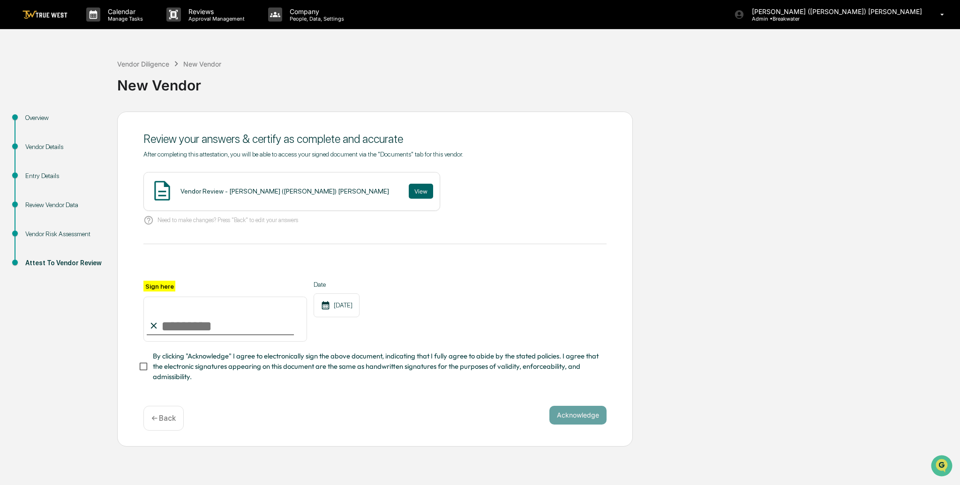
click at [203, 321] on input "Sign here" at bounding box center [225, 319] width 164 height 45
type input "**********"
click at [574, 414] on button "Acknowledge" at bounding box center [577, 415] width 57 height 19
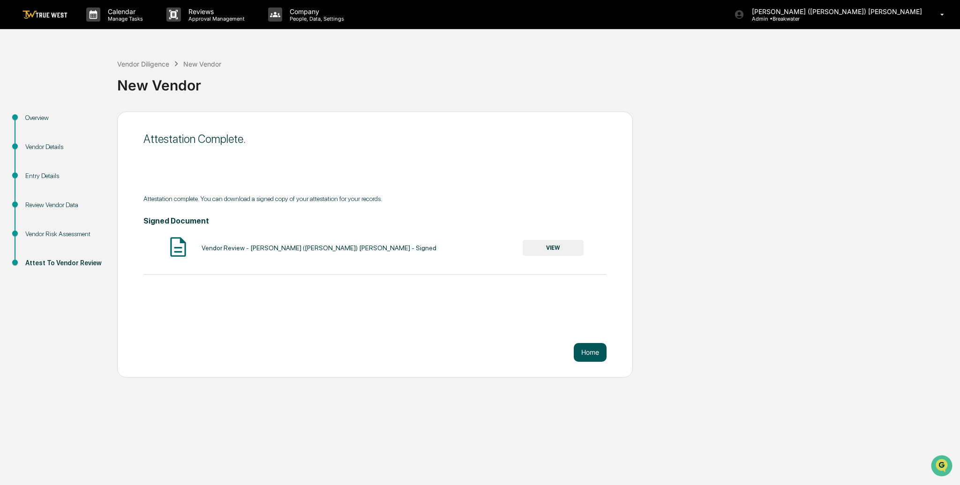
click at [587, 351] on button "Home" at bounding box center [590, 352] width 33 height 19
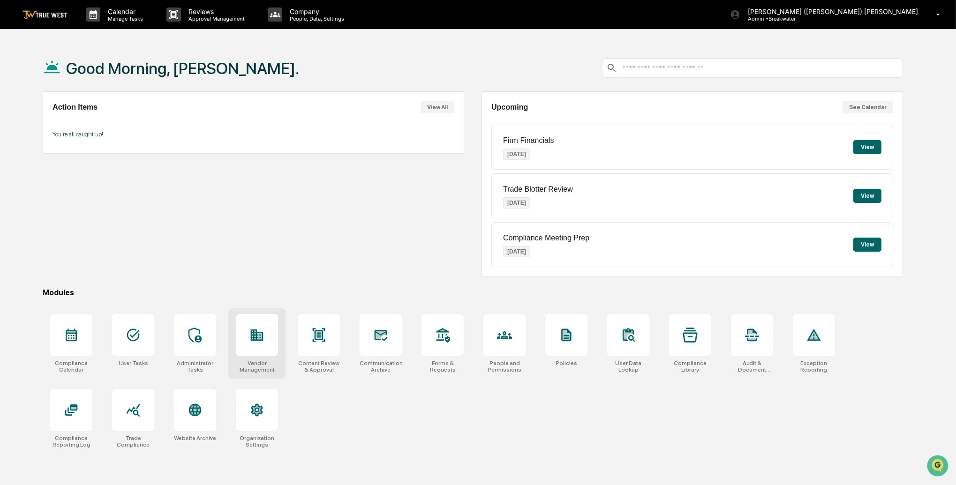
click at [257, 344] on div at bounding box center [257, 335] width 42 height 42
